Goal: Information Seeking & Learning: Find specific fact

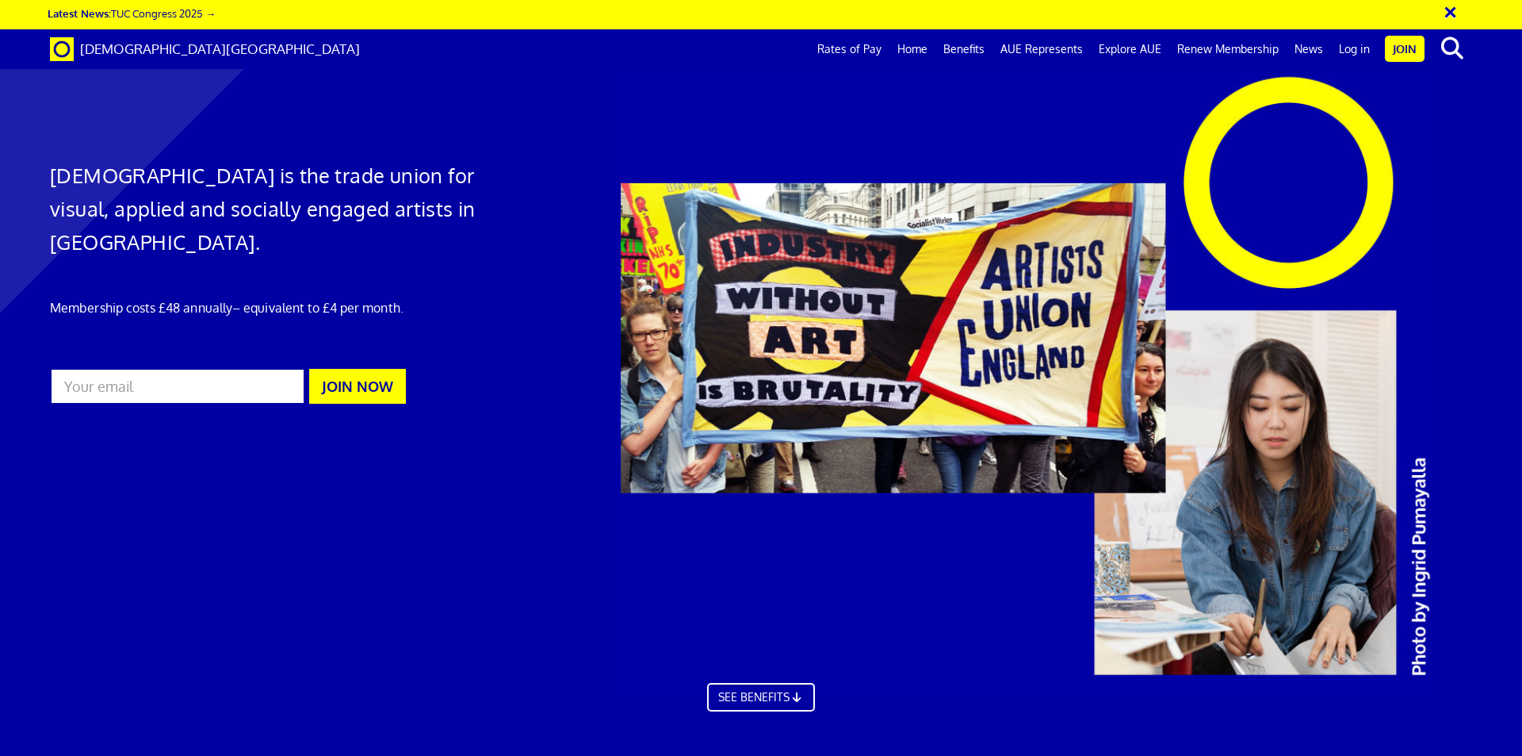
scroll to position [0, 25]
drag, startPoint x: 1522, startPoint y: 134, endPoint x: 1514, endPoint y: 238, distance: 104.1
click at [1514, 238] on div at bounding box center [1063, 381] width 928 height 629
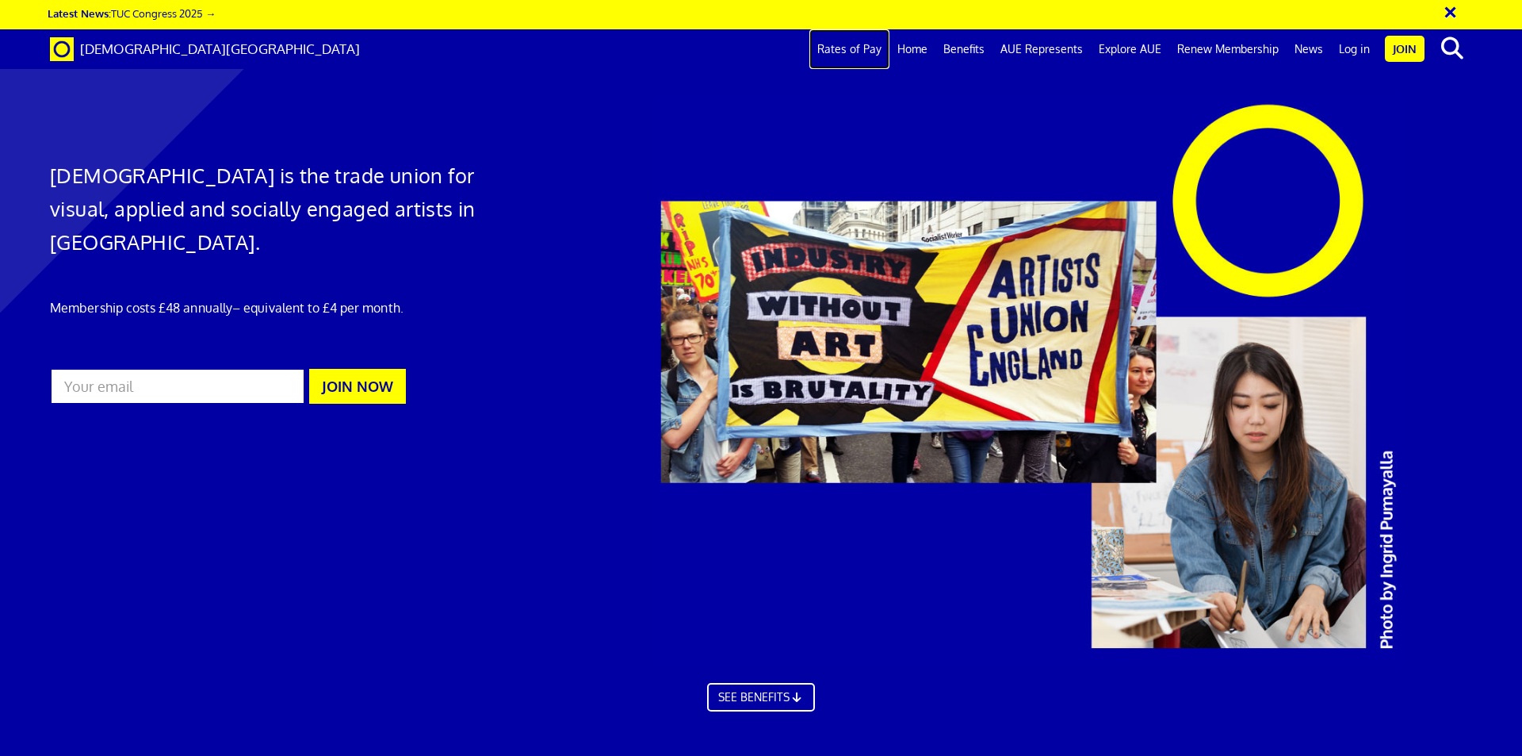
click at [876, 48] on link "Rates of Pay" at bounding box center [850, 49] width 80 height 40
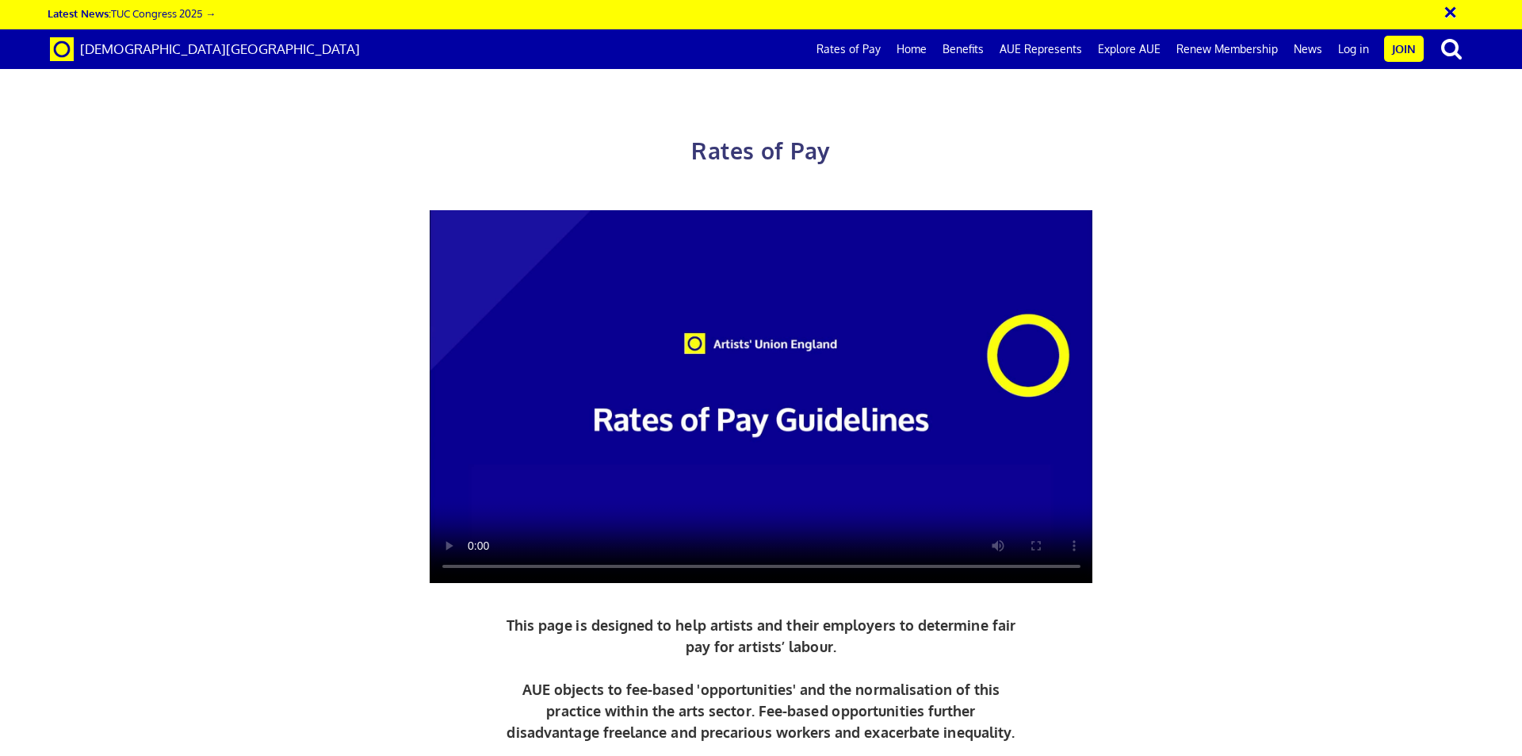
scroll to position [0, 25]
click at [875, 318] on video at bounding box center [762, 396] width 664 height 373
click at [1406, 283] on div "Rates of Pay This page is designed to help artists and their employers to deter…" at bounding box center [761, 457] width 1546 height 882
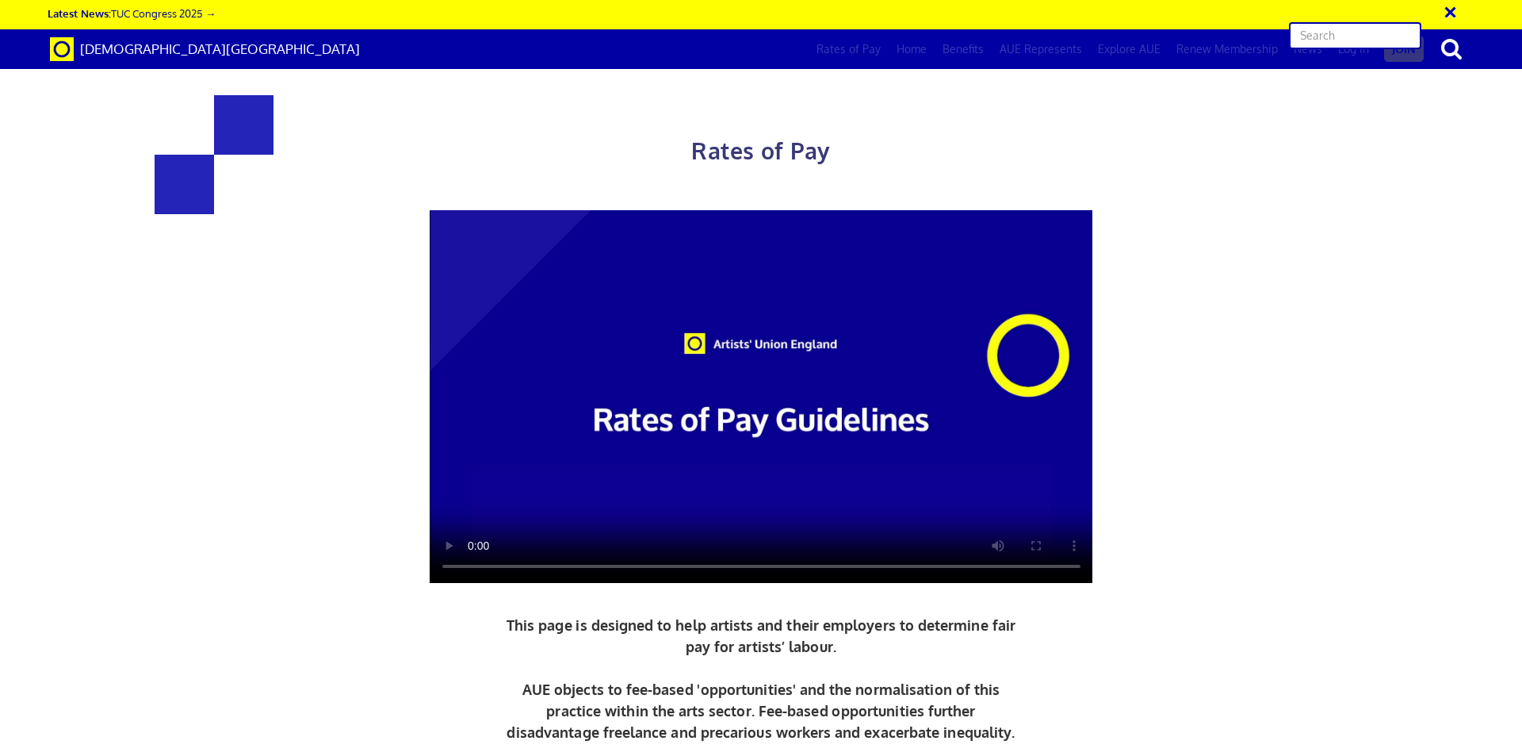
click at [1403, 30] on input "text" at bounding box center [1355, 35] width 132 height 27
type input "games"
click at [1403, 30] on input "games" at bounding box center [1355, 35] width 132 height 27
click at [1384, 33] on input "games" at bounding box center [1355, 35] width 132 height 27
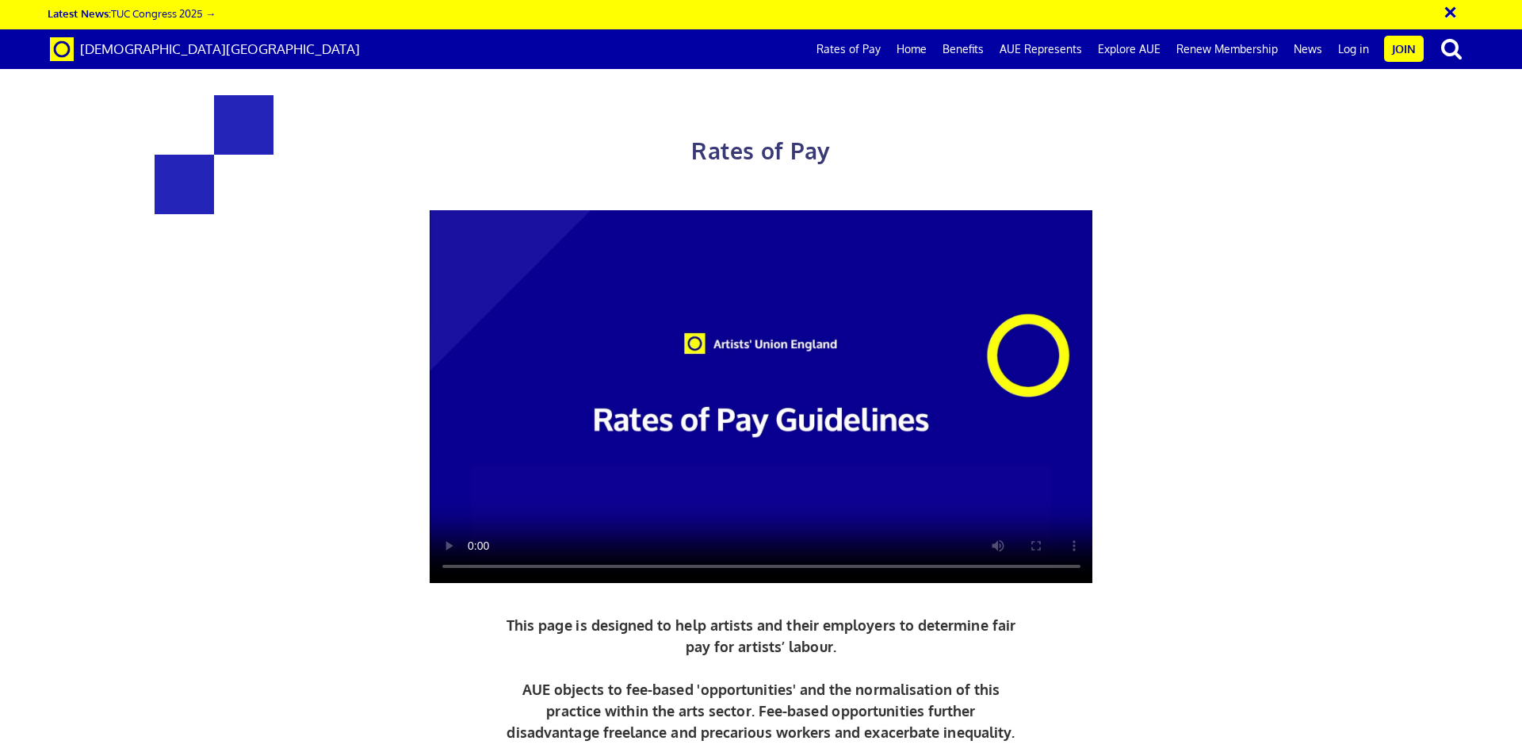
click at [851, 56] on link "Rates of Pay" at bounding box center [849, 49] width 80 height 40
click at [787, 249] on video at bounding box center [762, 396] width 664 height 373
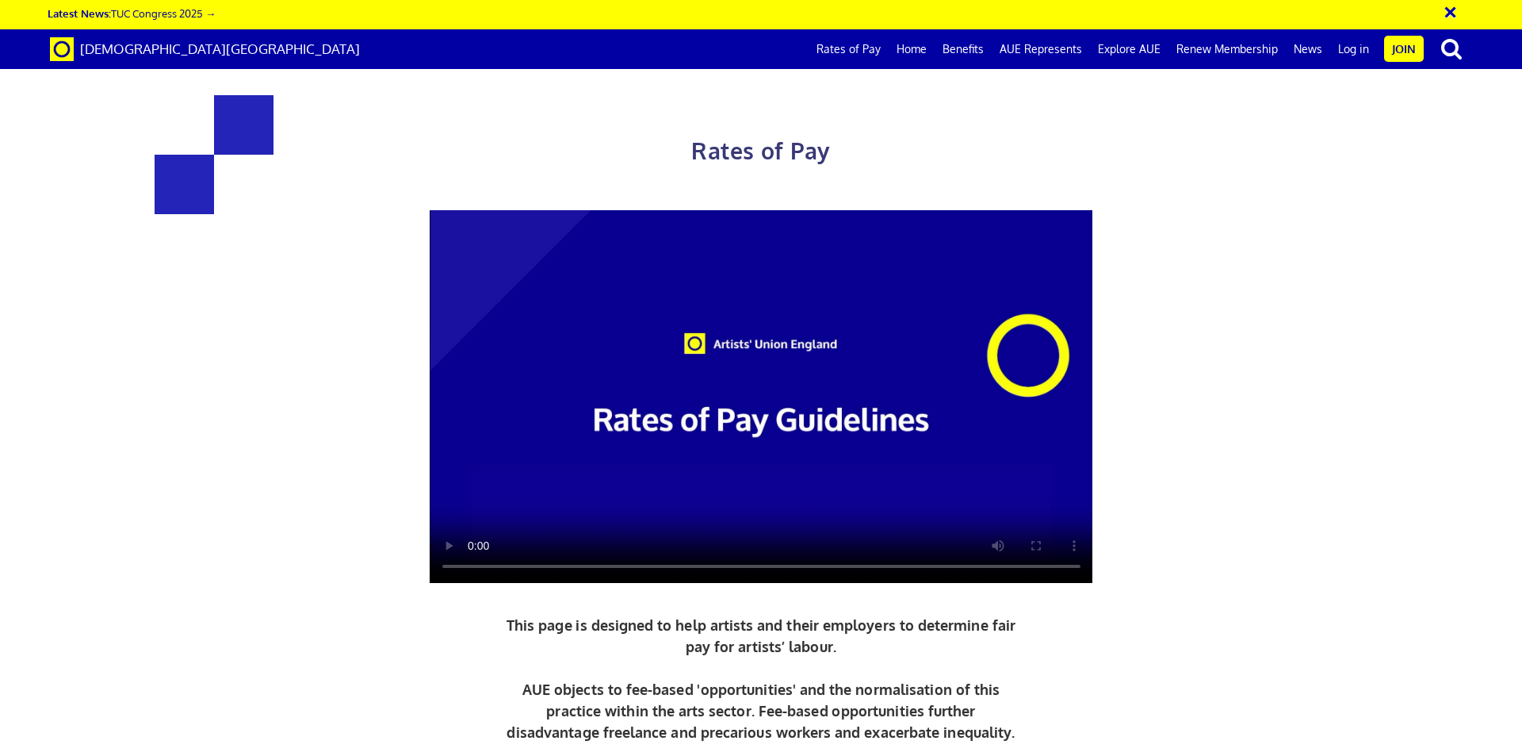
click at [1258, 359] on div at bounding box center [761, 396] width 1031 height 373
click at [1159, 253] on div at bounding box center [761, 396] width 1031 height 373
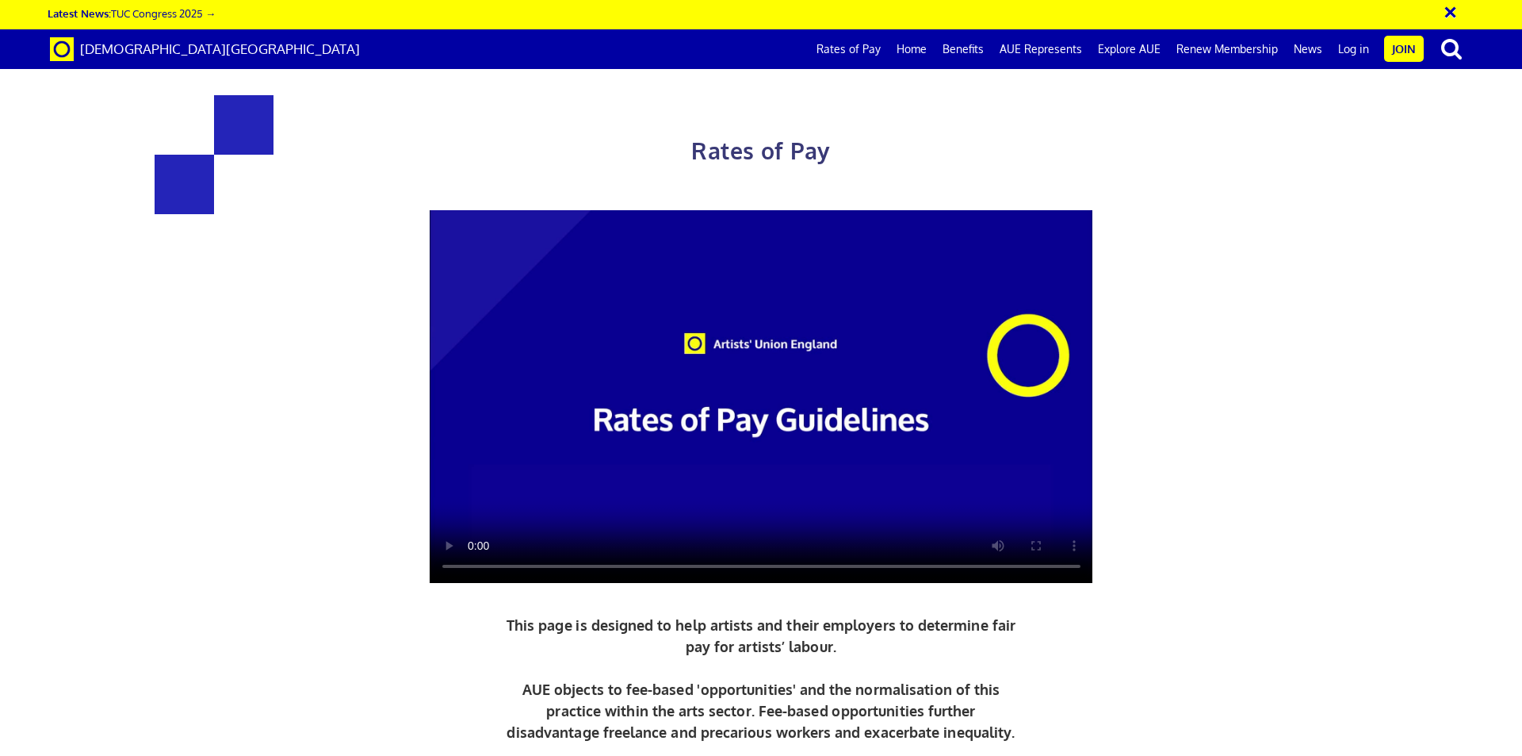
scroll to position [465, 0]
click at [1400, 205] on div "Rates of Pay This page is designed to help artists and their employers to deter…" at bounding box center [761, 457] width 1546 height 882
